Goal: Task Accomplishment & Management: Use online tool/utility

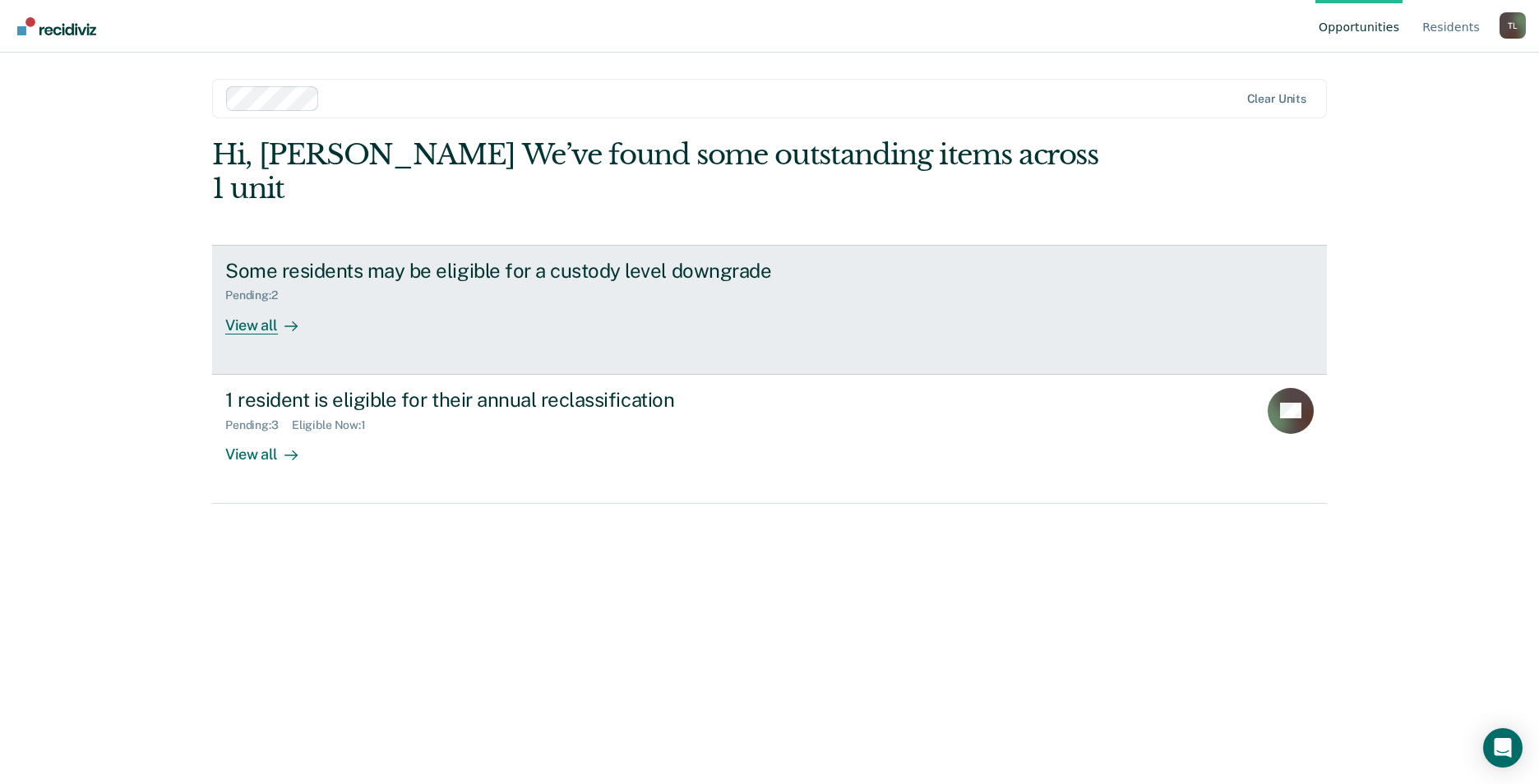
click at [270, 303] on div "View all" at bounding box center [271, 318] width 92 height 32
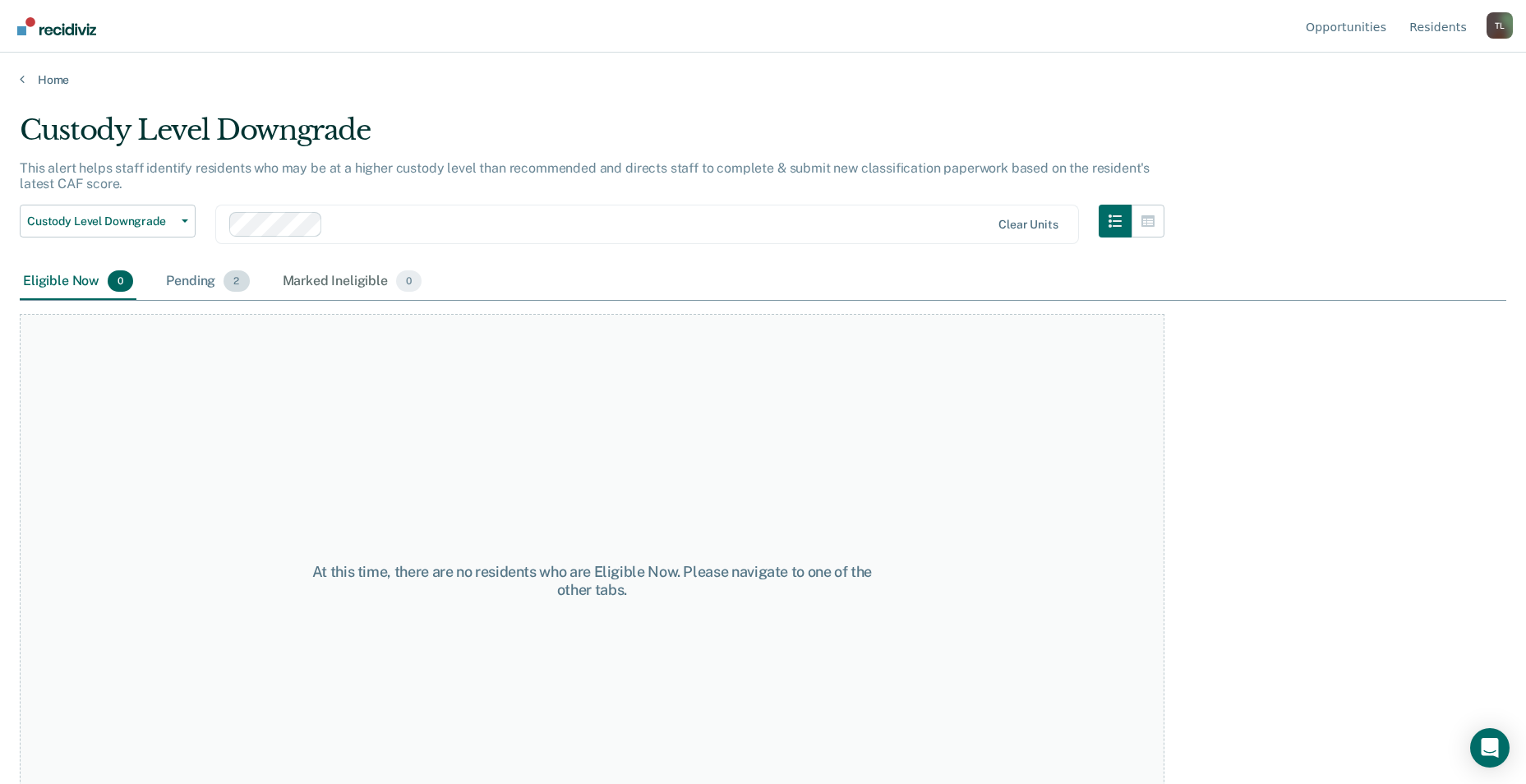
click at [233, 285] on span "2" at bounding box center [236, 281] width 25 height 22
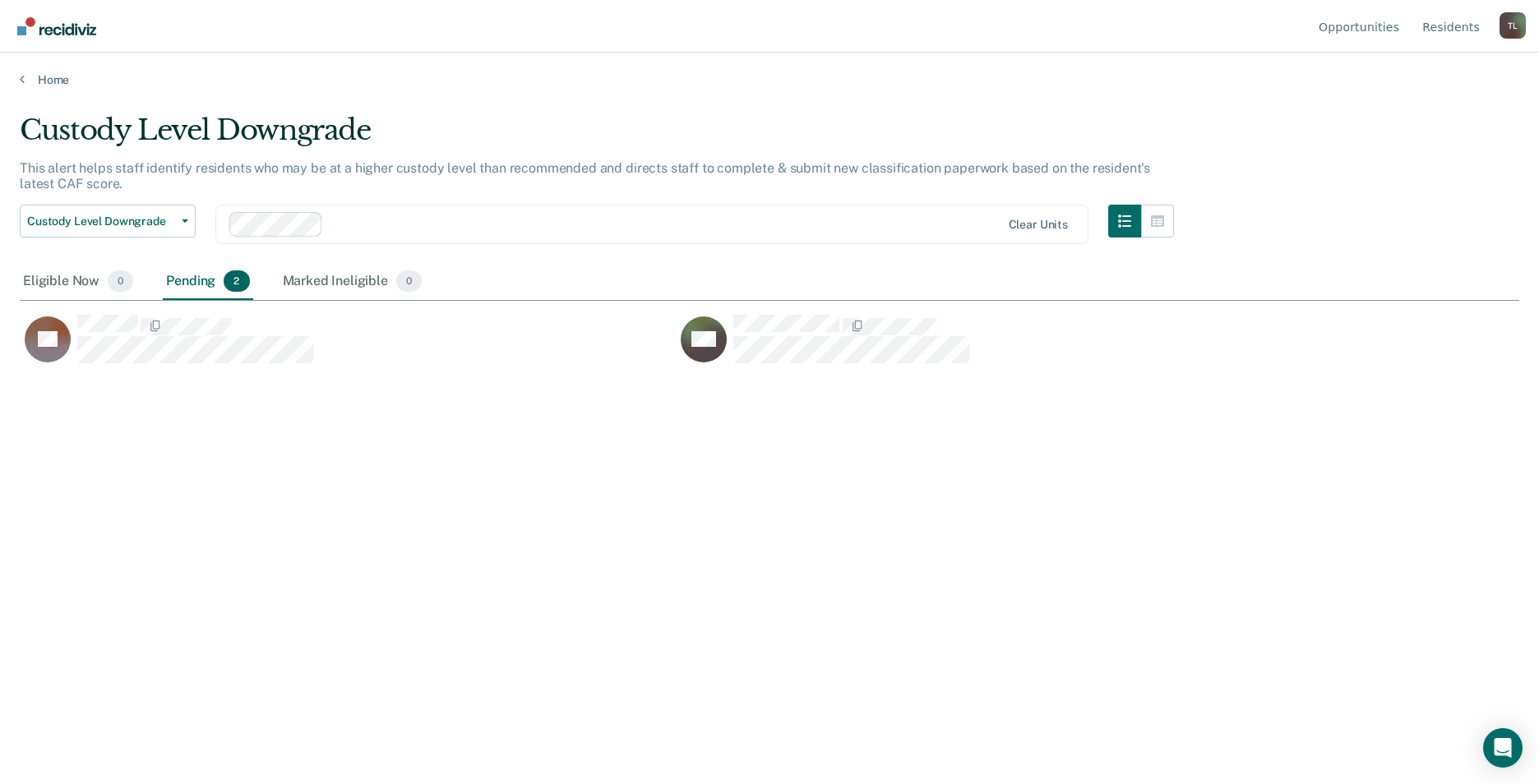
scroll to position [535, 1487]
click at [180, 228] on button "Custody Level Downgrade" at bounding box center [108, 220] width 176 height 33
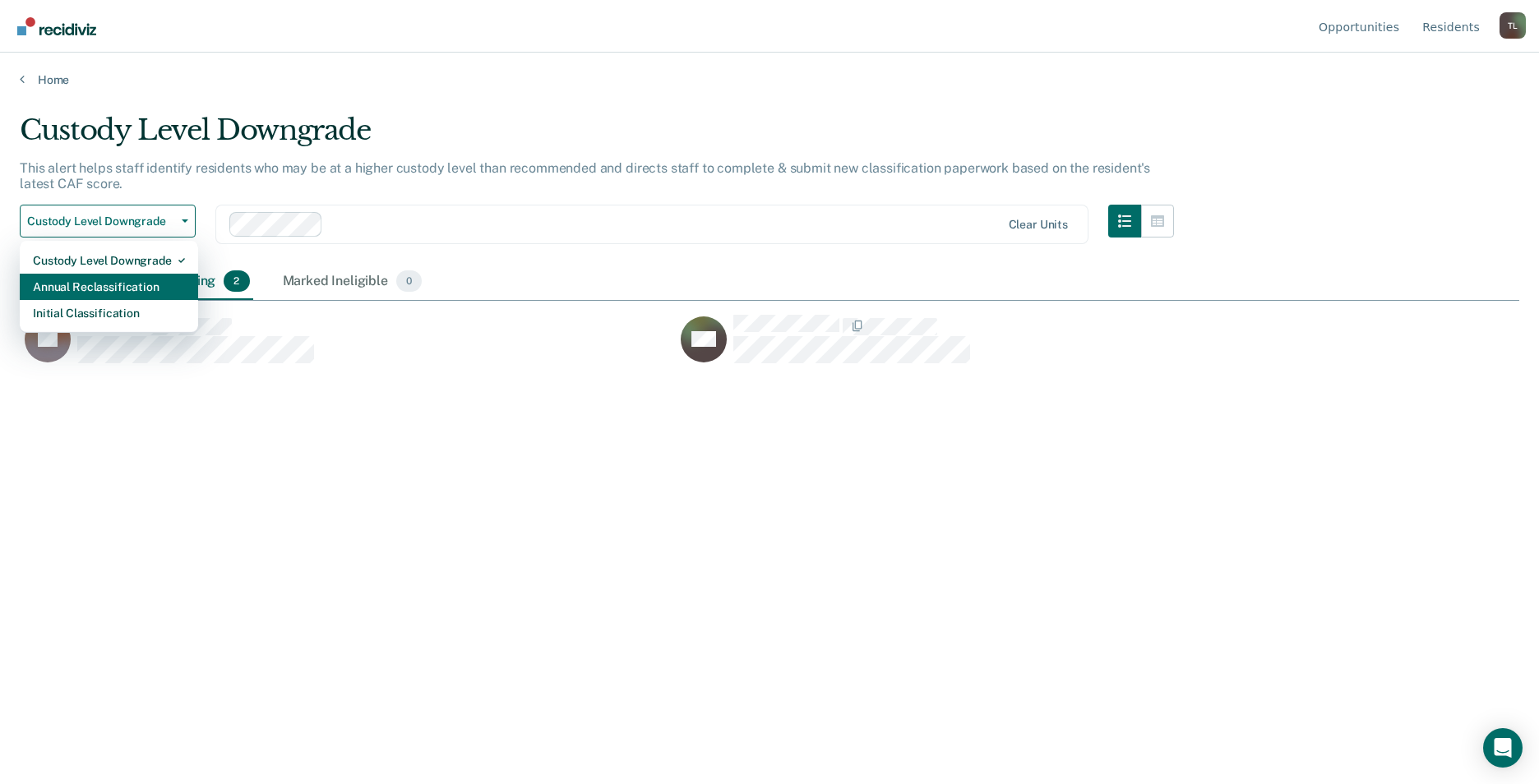
click at [137, 284] on div "Annual Reclassification" at bounding box center [108, 286] width 152 height 26
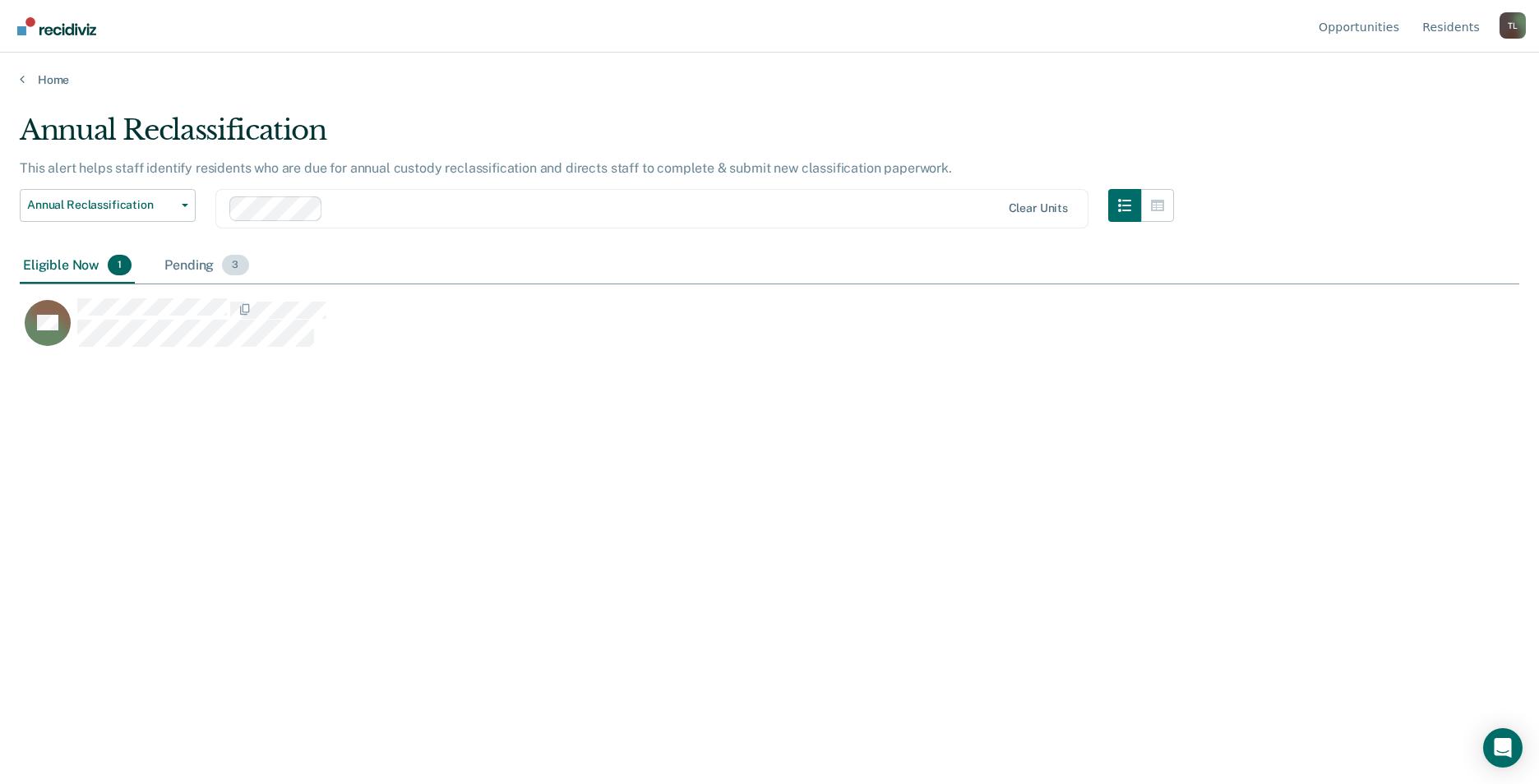
click at [210, 266] on div "Pending 3" at bounding box center [206, 266] width 90 height 36
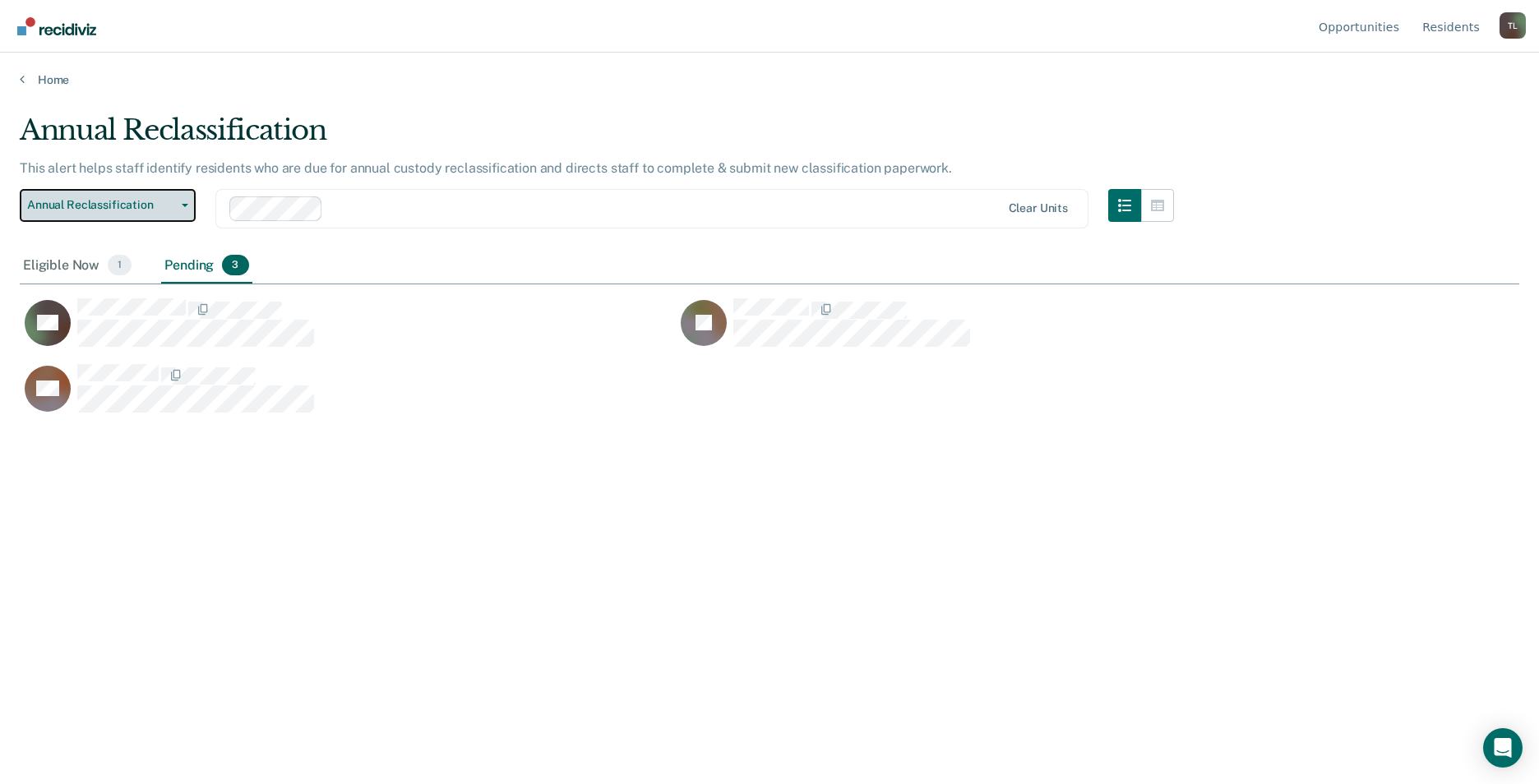
click at [185, 208] on button "Annual Reclassification" at bounding box center [108, 205] width 176 height 33
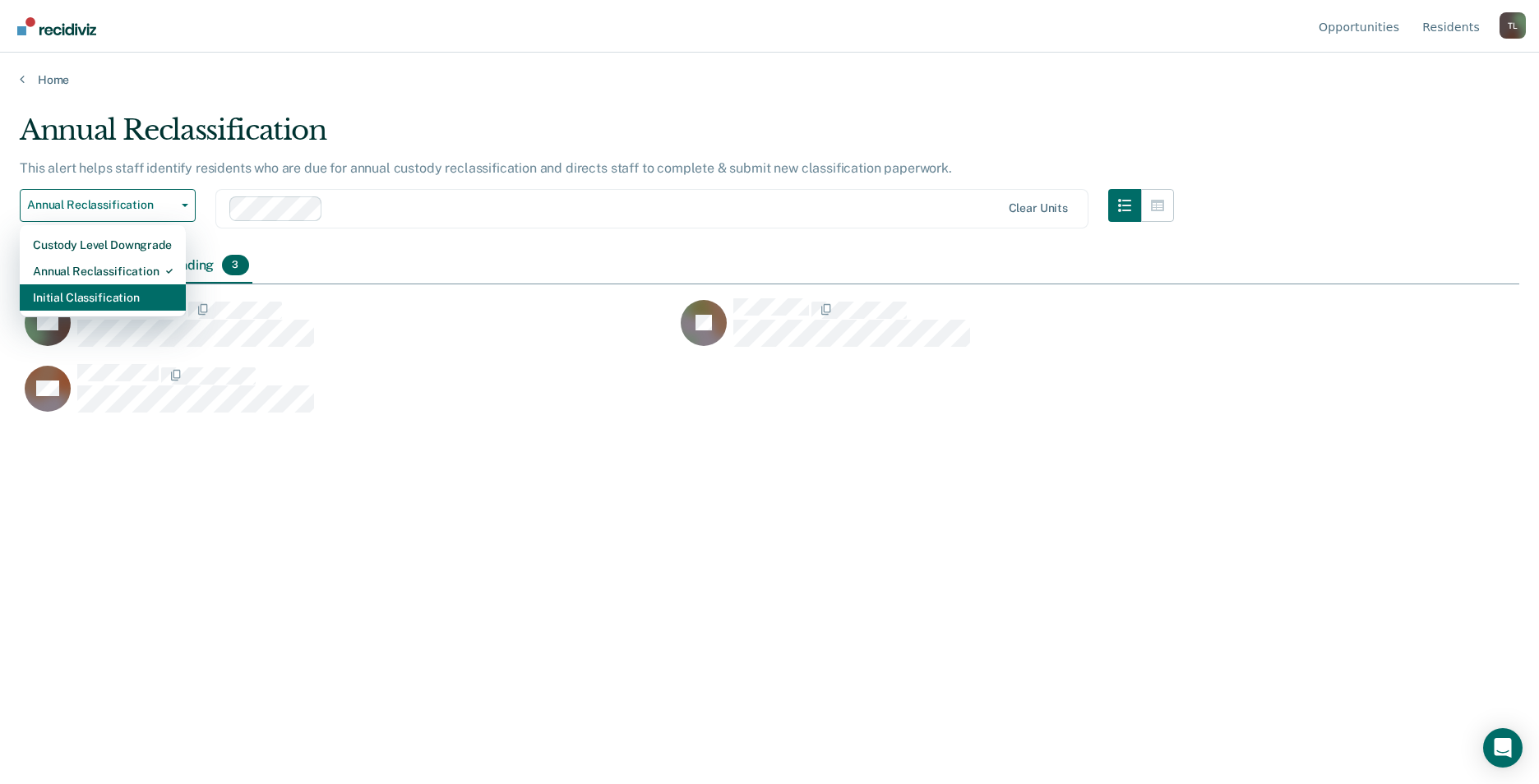
click at [135, 301] on div "Initial Classification" at bounding box center [102, 297] width 140 height 26
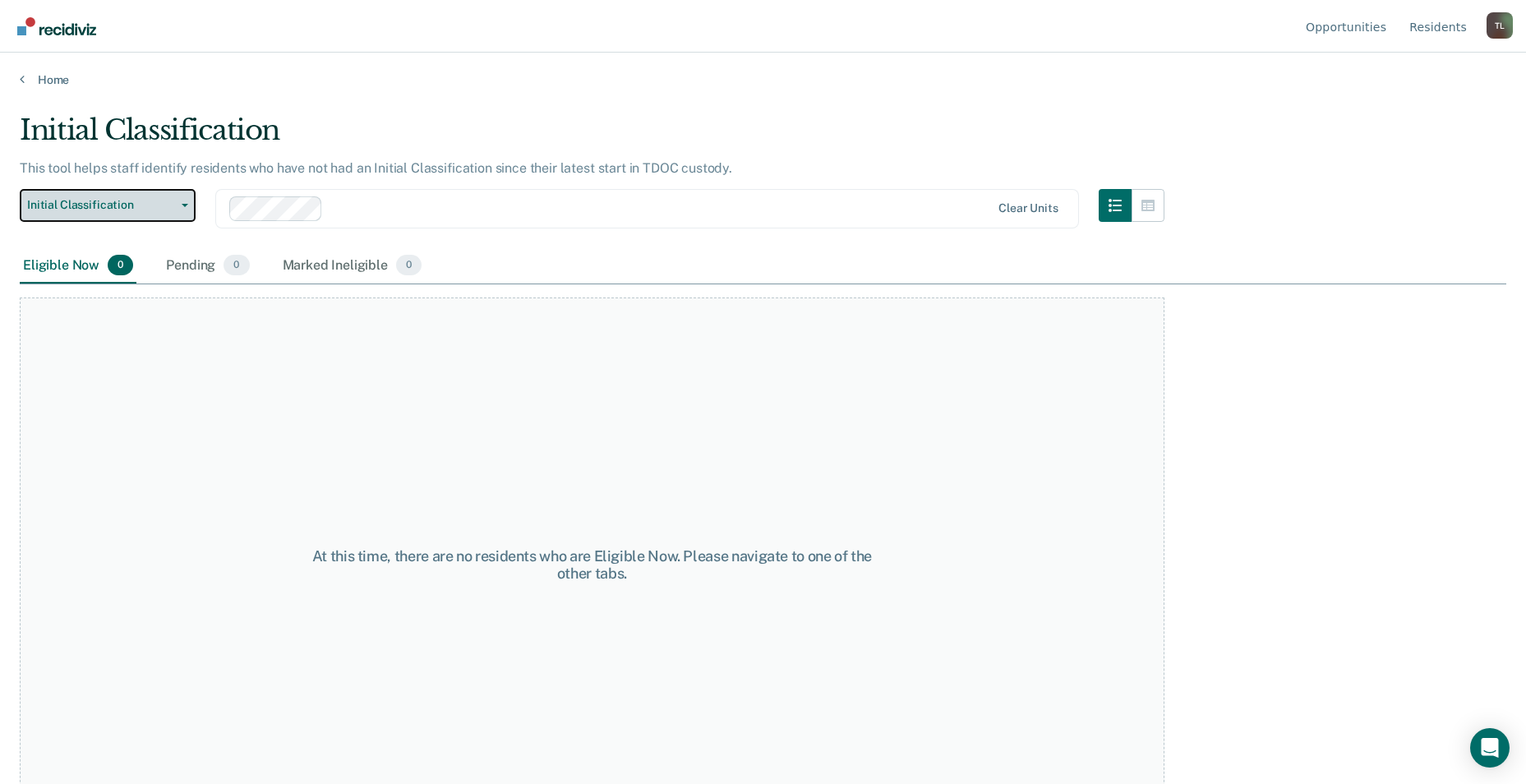
click at [189, 207] on button "Initial Classification" at bounding box center [108, 205] width 176 height 33
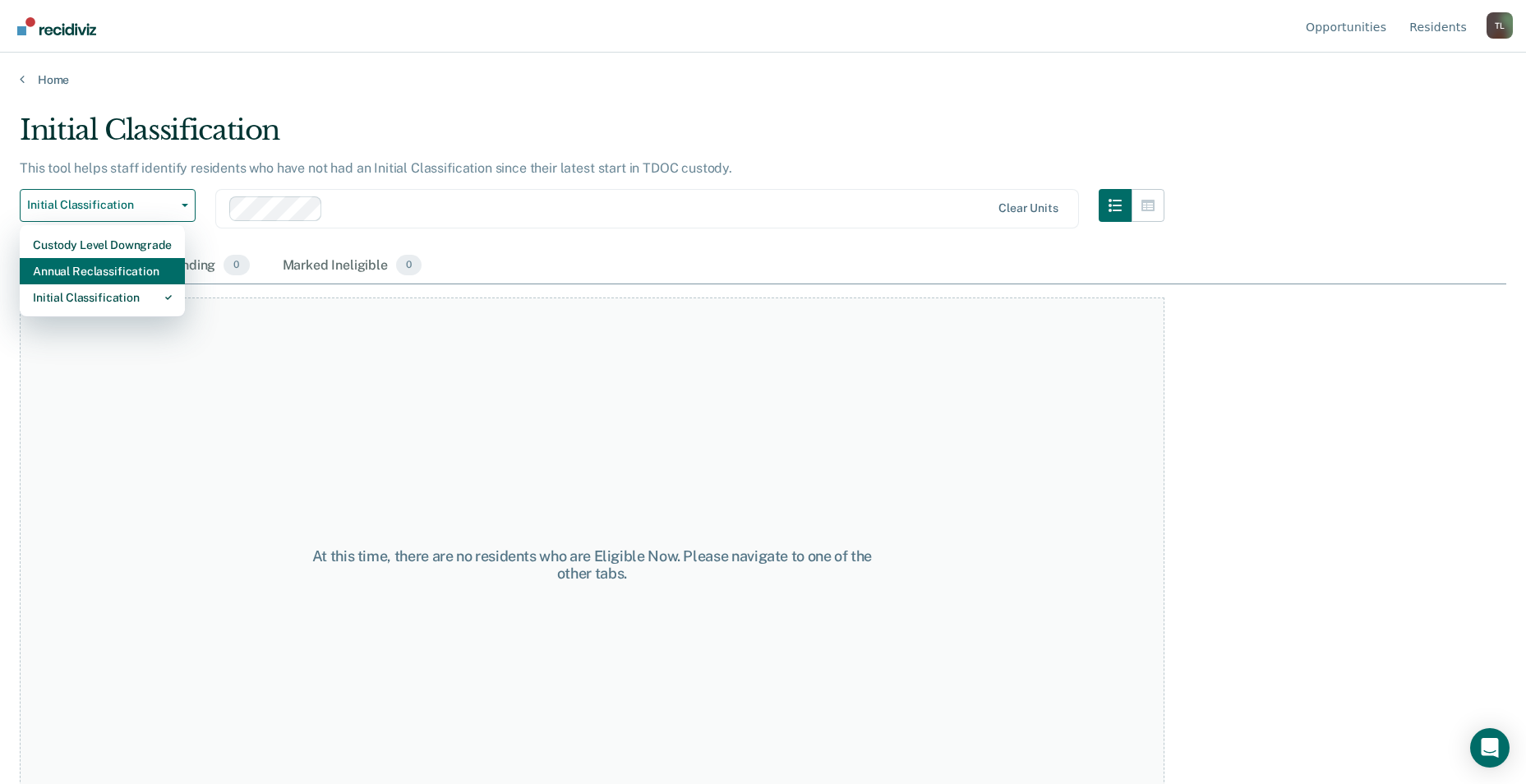
click at [129, 276] on div "Annual Reclassification" at bounding box center [102, 271] width 139 height 26
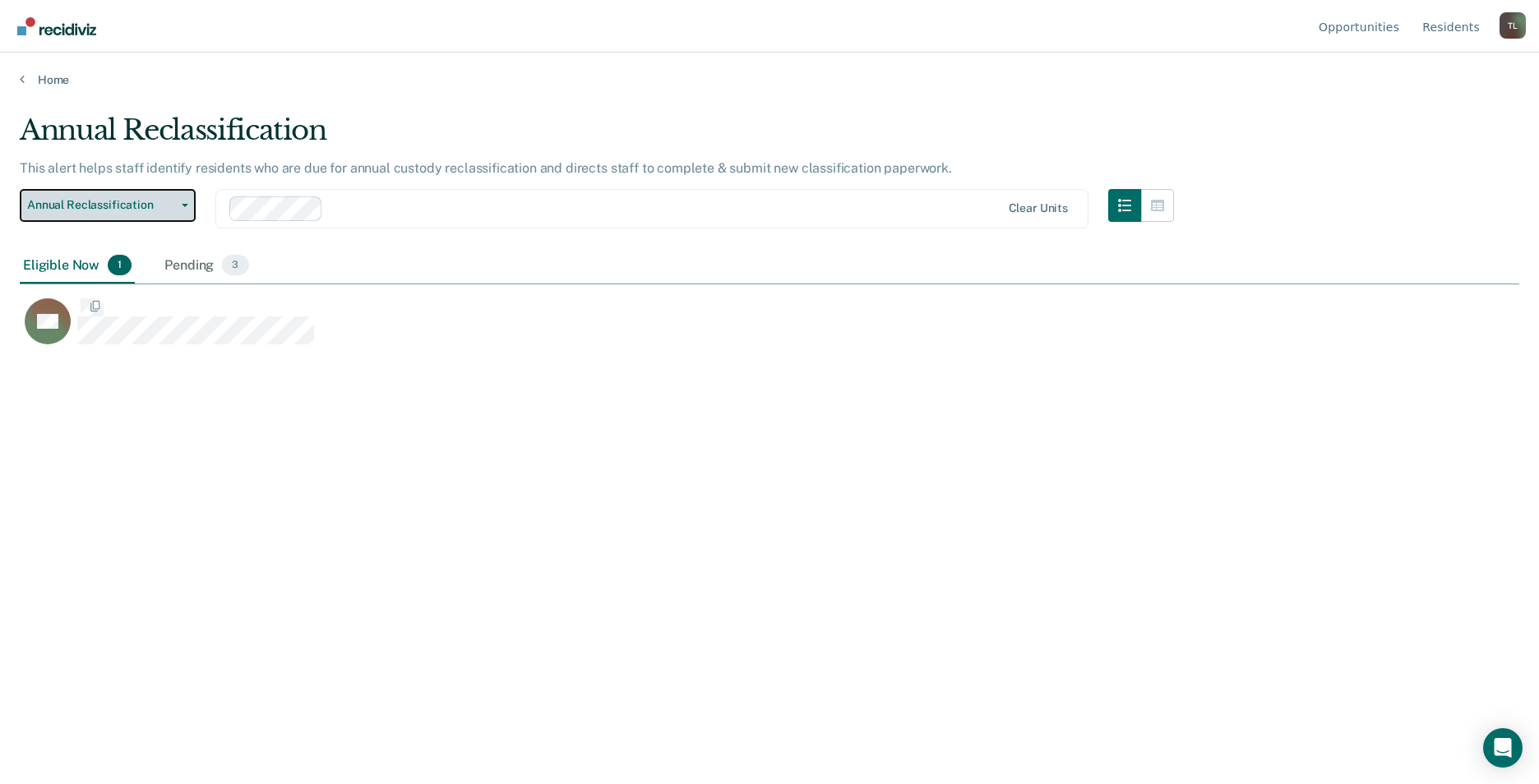
scroll to position [535, 1487]
click at [62, 266] on div "Eligible Now 1" at bounding box center [77, 266] width 115 height 36
click at [232, 260] on span "3" at bounding box center [235, 266] width 26 height 22
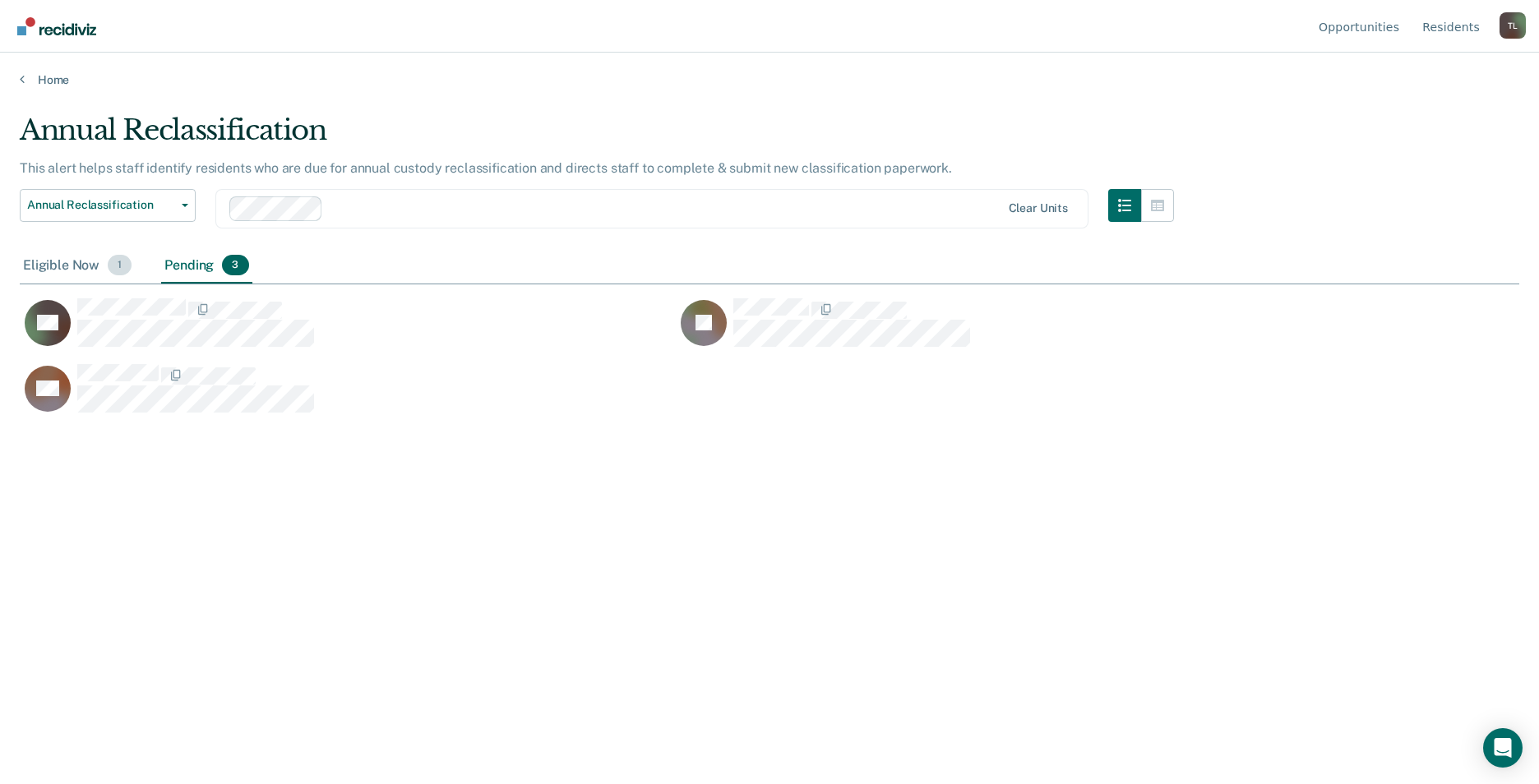
click at [111, 262] on span "1" at bounding box center [119, 266] width 23 height 22
